Goal: Browse casually

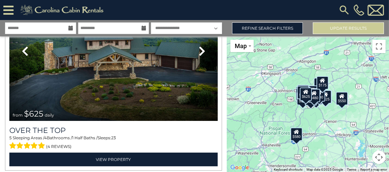
scroll to position [89, 0]
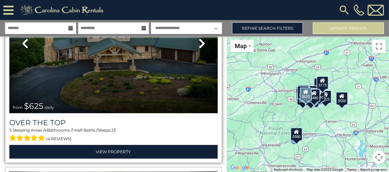
click at [199, 41] on icon at bounding box center [202, 43] width 7 height 11
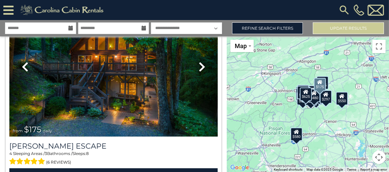
scroll to position [467, 0]
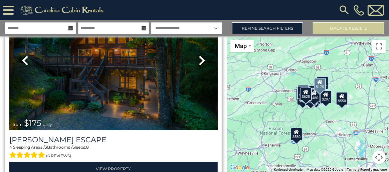
click at [199, 55] on icon at bounding box center [202, 60] width 7 height 11
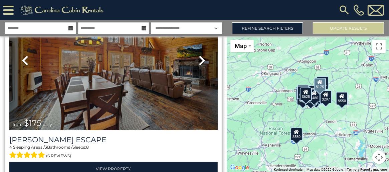
click at [199, 55] on icon at bounding box center [202, 60] width 7 height 11
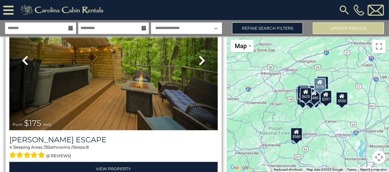
click at [199, 55] on icon at bounding box center [202, 60] width 7 height 11
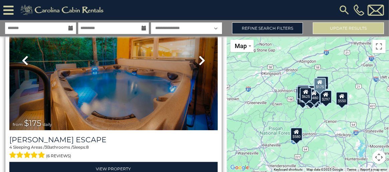
click at [199, 55] on icon at bounding box center [202, 60] width 7 height 11
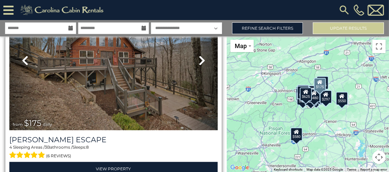
click at [199, 55] on icon at bounding box center [202, 60] width 7 height 11
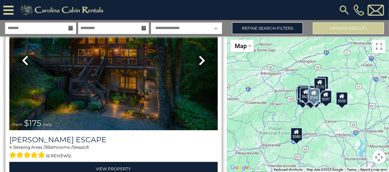
scroll to position [604, 0]
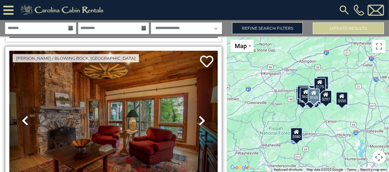
click at [199, 115] on icon at bounding box center [202, 120] width 7 height 11
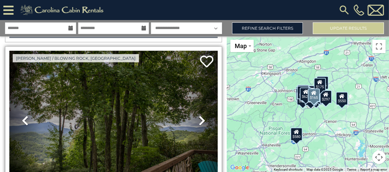
click at [199, 115] on icon at bounding box center [202, 120] width 7 height 11
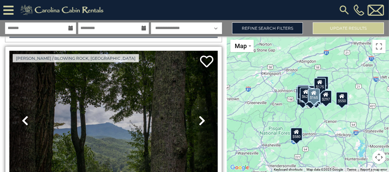
click at [199, 115] on icon at bounding box center [202, 120] width 7 height 11
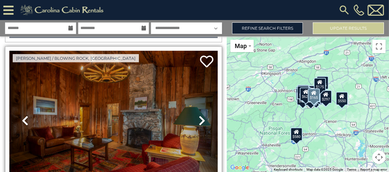
click at [199, 115] on icon at bounding box center [202, 120] width 7 height 11
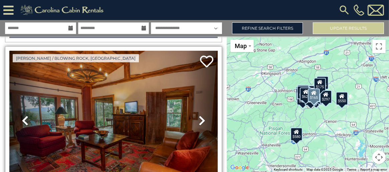
click at [199, 115] on icon at bounding box center [202, 120] width 7 height 11
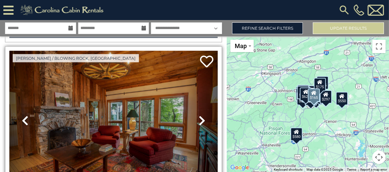
click at [199, 115] on icon at bounding box center [202, 120] width 7 height 11
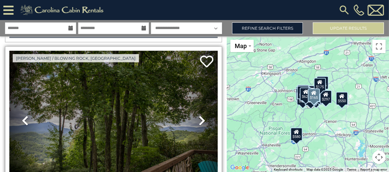
click at [199, 115] on icon at bounding box center [202, 120] width 7 height 11
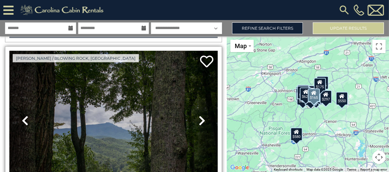
click at [199, 115] on icon at bounding box center [202, 120] width 7 height 11
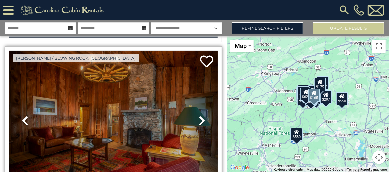
click at [199, 115] on icon at bounding box center [202, 120] width 7 height 11
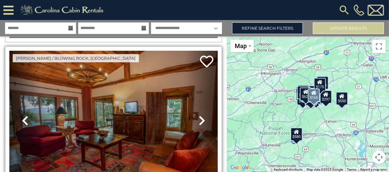
click at [199, 115] on icon at bounding box center [202, 120] width 7 height 11
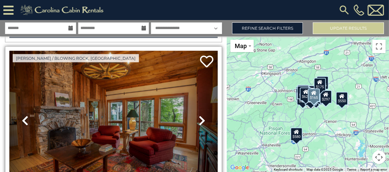
click at [199, 115] on icon at bounding box center [202, 120] width 7 height 11
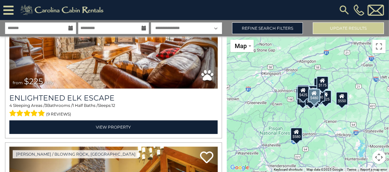
scroll to position [5248, 0]
